Goal: Information Seeking & Learning: Learn about a topic

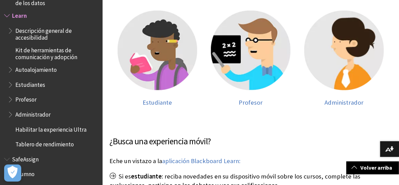
scroll to position [163, 0]
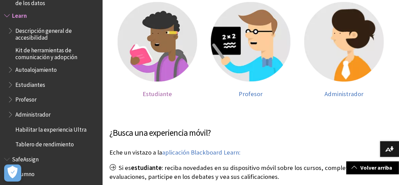
click at [155, 54] on img at bounding box center [157, 42] width 80 height 80
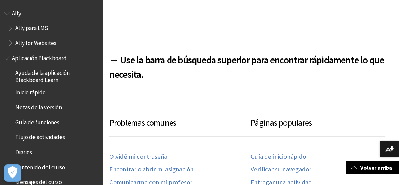
scroll to position [582, 0]
